Goal: Task Accomplishment & Management: Use online tool/utility

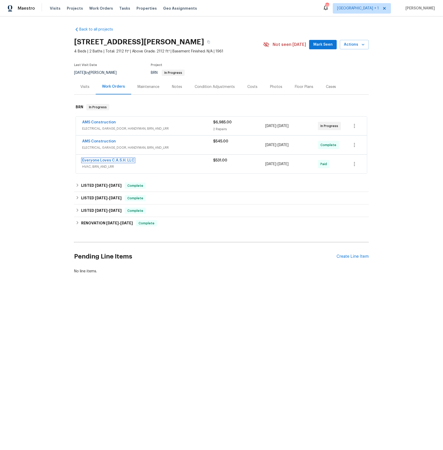
click at [92, 161] on link "Everyone Loves C.A.S.H. LLC" at bounding box center [108, 161] width 52 height 4
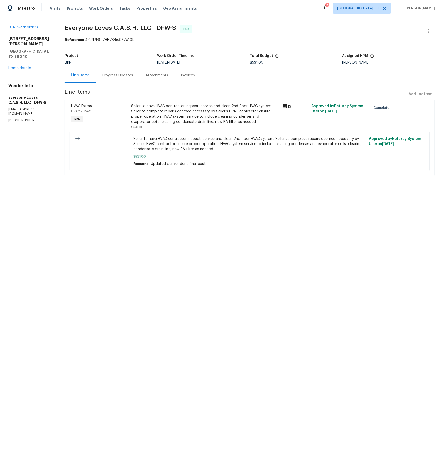
click at [94, 40] on div "Reference: 4ZJNPFST7HN7K-5e937a10b" at bounding box center [250, 39] width 370 height 5
drag, startPoint x: 92, startPoint y: 40, endPoint x: 136, endPoint y: 44, distance: 44.3
click at [136, 44] on section "Everyone Loves C.A.S.H. LLC - DFW-S Paid Reference: 4ZJNPFST7HN7K-5e937a10b Pro…" at bounding box center [250, 104] width 370 height 158
copy div "4ZJNPFST7HN7K-5e937a10b"
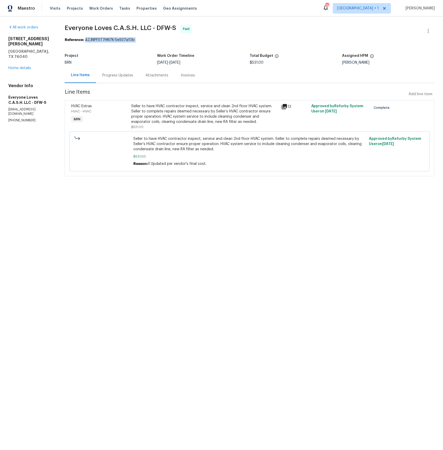
click at [191, 75] on div "Invoices" at bounding box center [188, 75] width 14 height 5
click at [168, 75] on div "Attachments" at bounding box center [157, 75] width 23 height 5
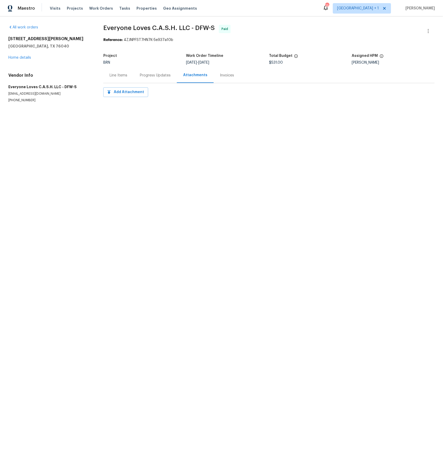
click at [226, 77] on div "Invoices" at bounding box center [227, 75] width 14 height 5
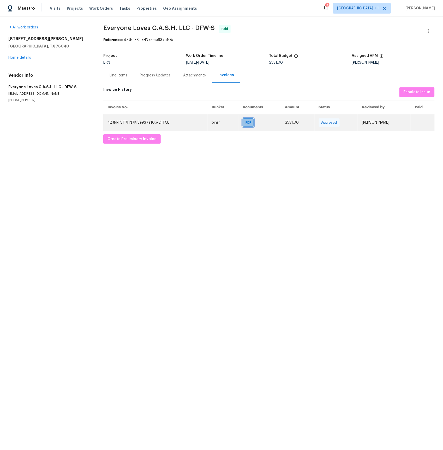
click at [243, 122] on div "PDF" at bounding box center [248, 122] width 11 height 8
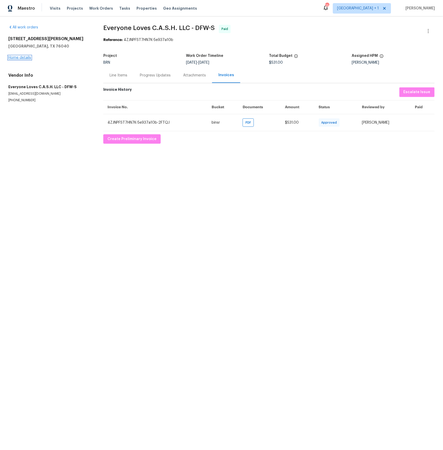
click at [23, 58] on link "Home details" at bounding box center [19, 58] width 23 height 4
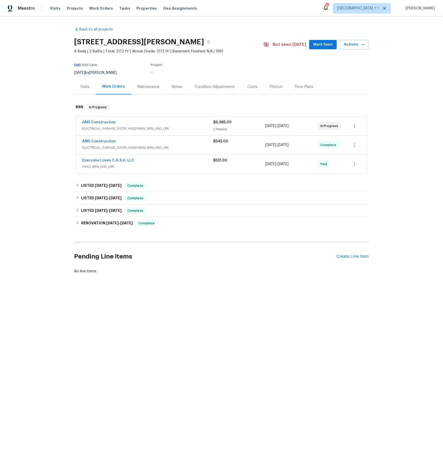
click at [23, 58] on div "Back to all projects [STREET_ADDRESS][PERSON_NAME] 4 Beds | 2 Baths | Total: 21…" at bounding box center [221, 162] width 443 height 293
click at [108, 140] on link "AMS Construction" at bounding box center [99, 142] width 34 height 4
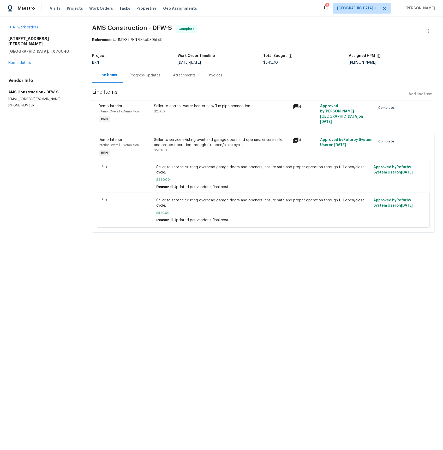
click at [209, 76] on div "Invoices" at bounding box center [215, 75] width 14 height 5
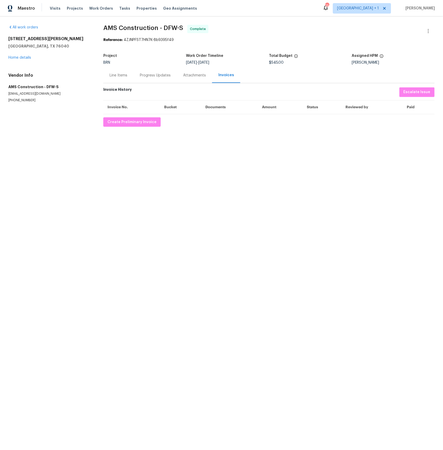
click at [118, 77] on div "Line Items" at bounding box center [119, 75] width 18 height 5
